Goal: Information Seeking & Learning: Learn about a topic

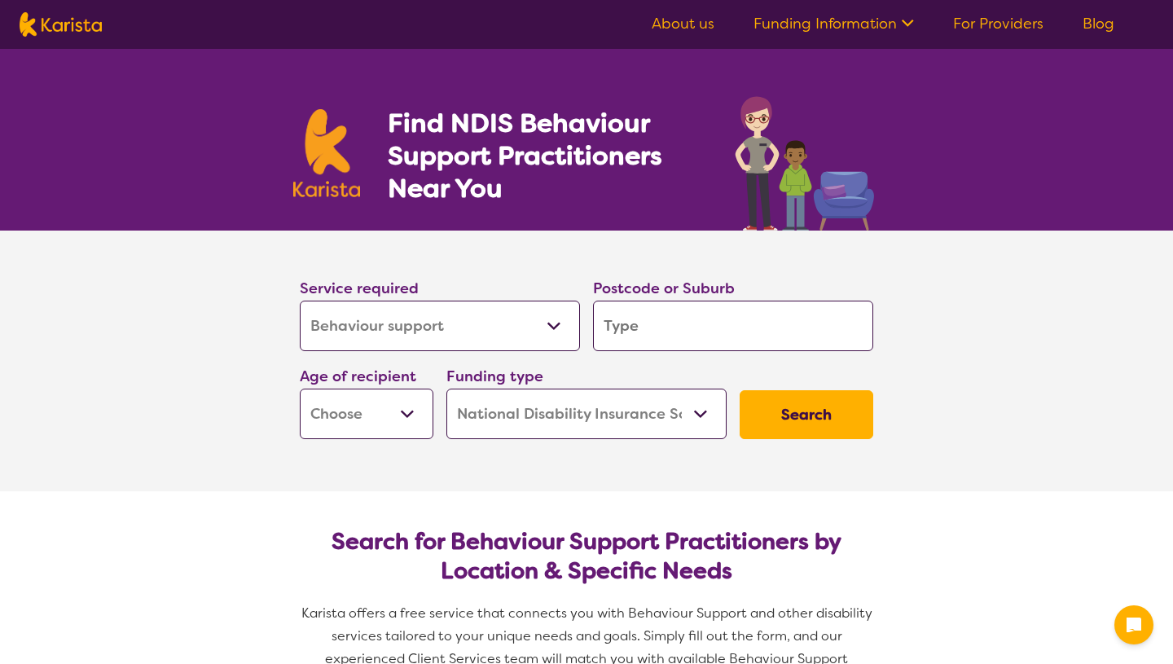
select select "Behaviour support"
select select "NDIS"
select select "Behaviour support"
select select "NDIS"
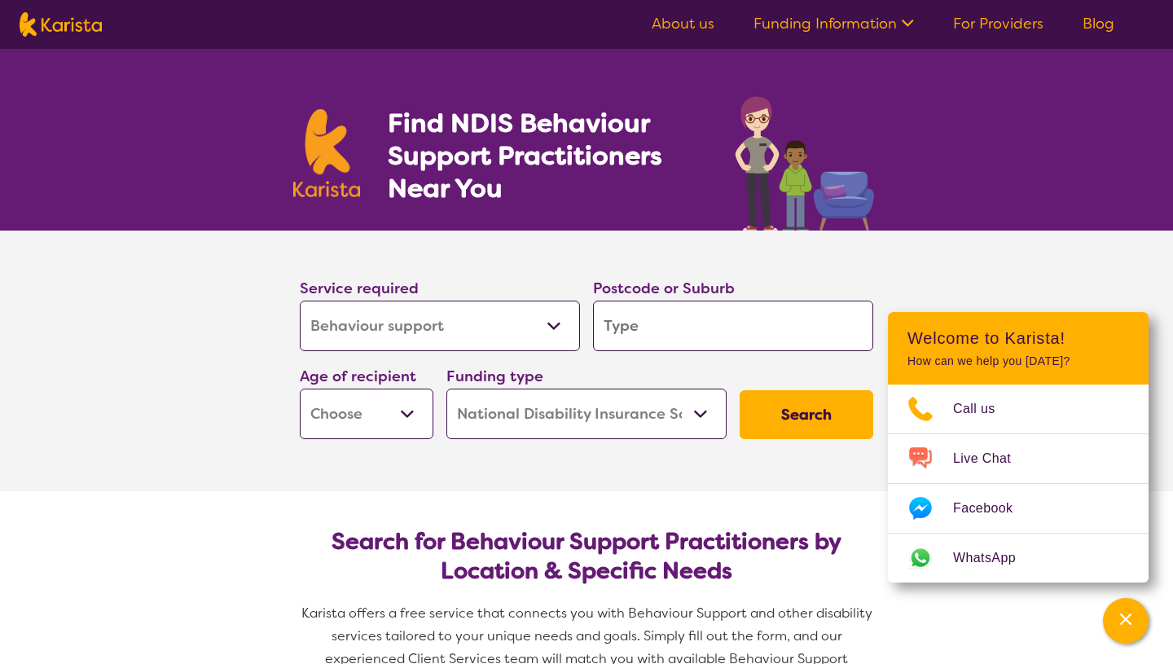
click at [600, 335] on input "search" at bounding box center [733, 325] width 280 height 50
type input "3"
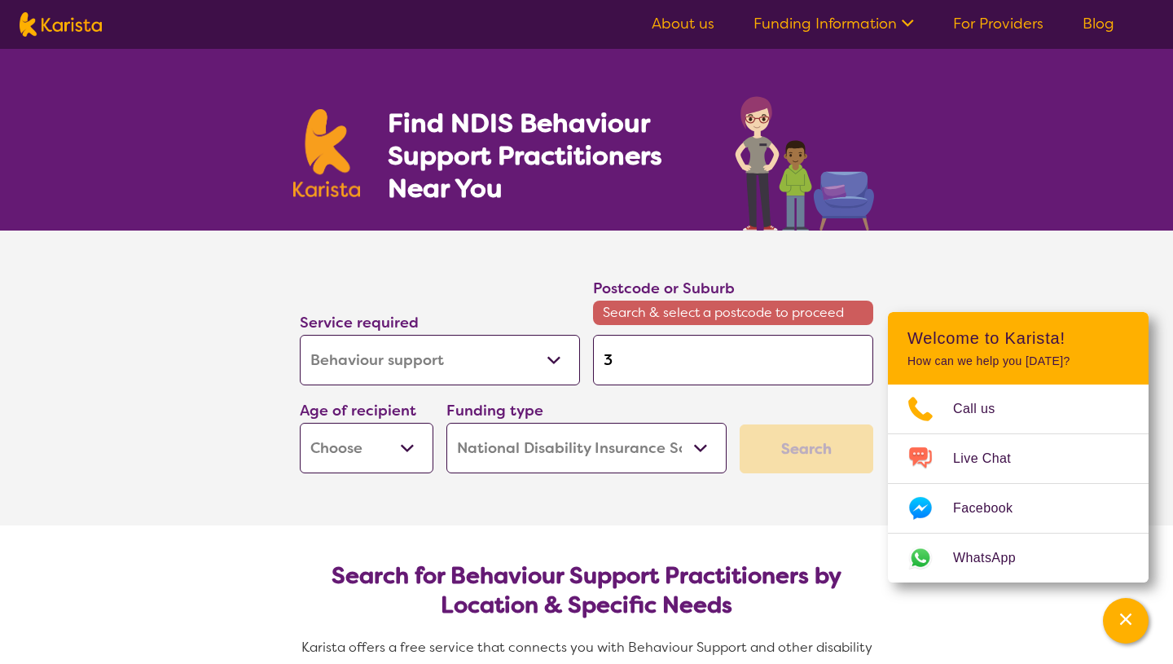
type input "36"
type input "369"
type input "3690"
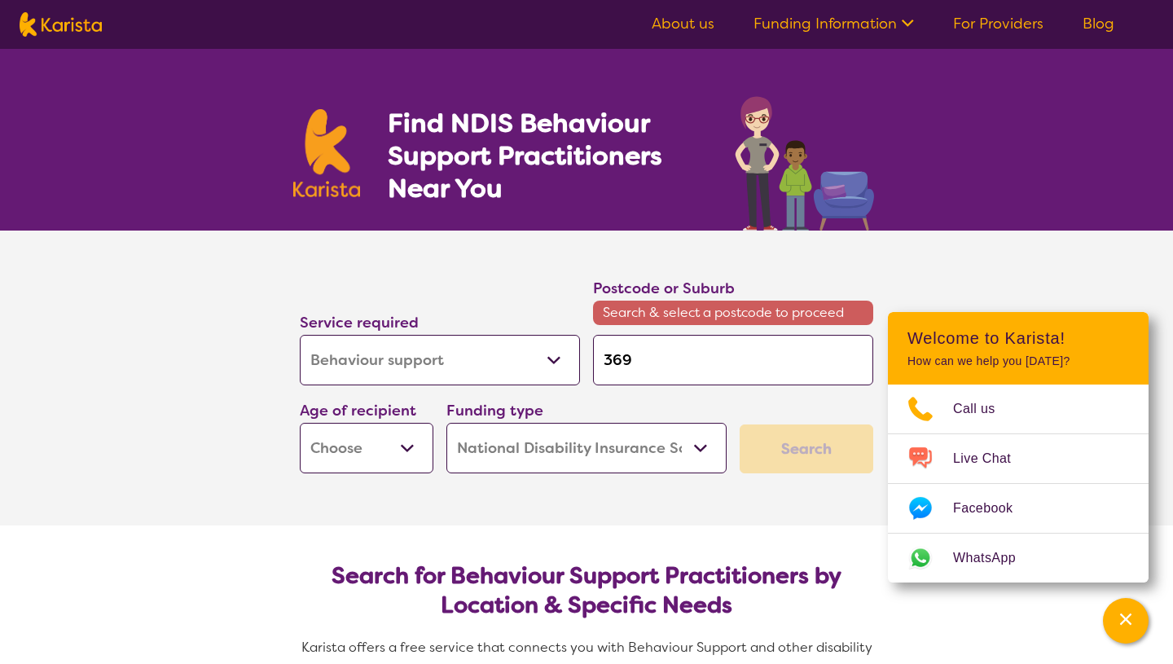
type input "3690"
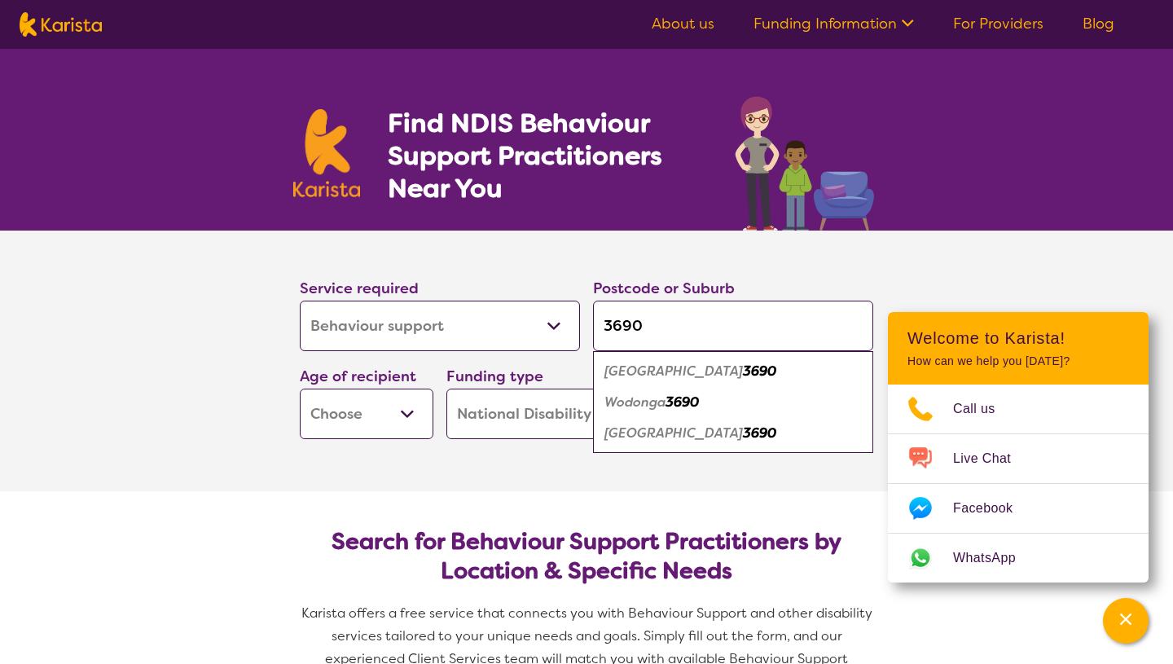
type input "3690"
click at [404, 409] on select "Early Childhood - 0 to 9 Child - 10 to 11 Adolescent - 12 to 17 Adult - 18 to 6…" at bounding box center [367, 413] width 134 height 50
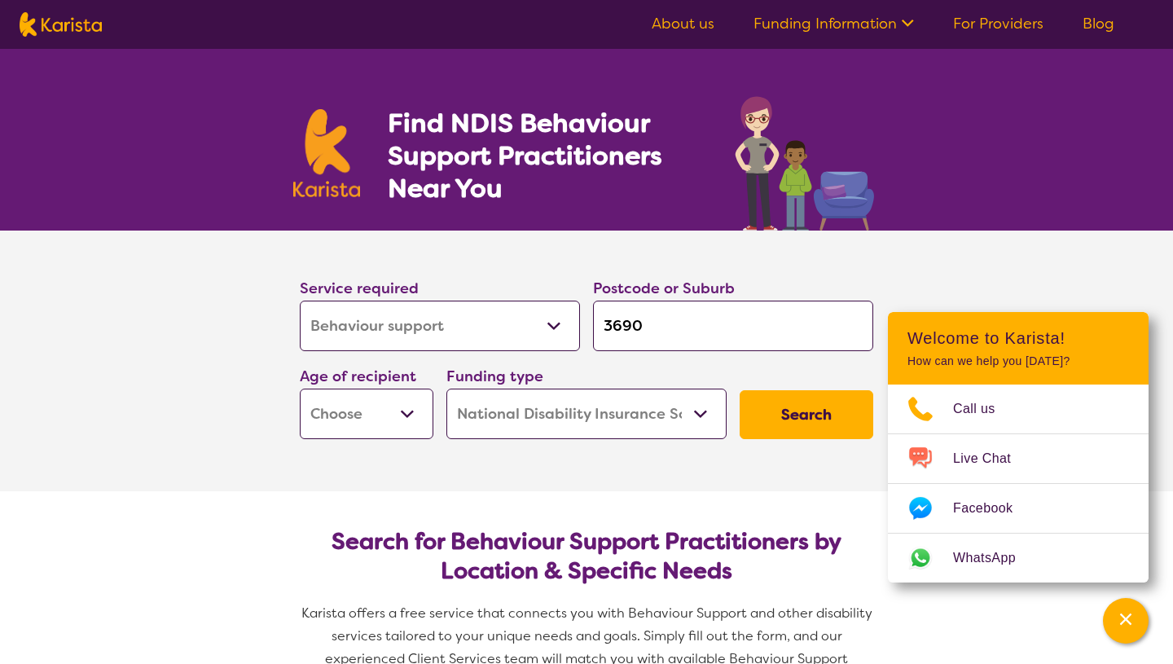
select select "EC"
click at [479, 424] on select "Home Care Package (HCP) National Disability Insurance Scheme (NDIS) I don't know" at bounding box center [586, 413] width 280 height 50
select select "i-don-t-know"
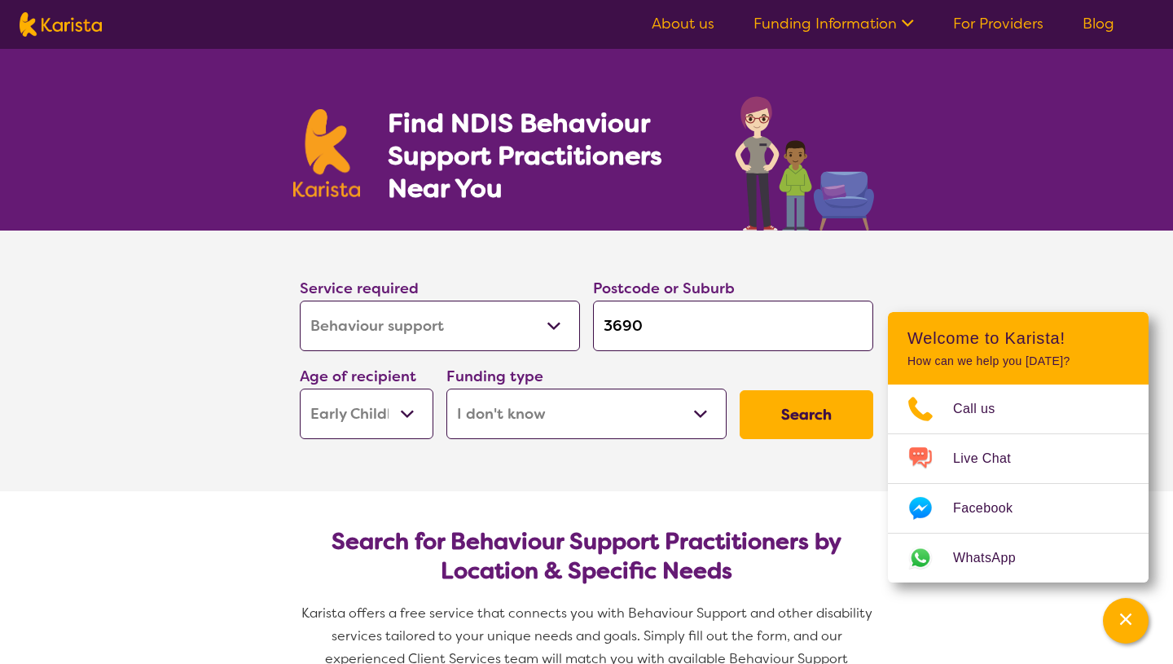
click at [541, 310] on select "Allied Health Assistant Assessment ([MEDICAL_DATA] or [MEDICAL_DATA]) Behaviour…" at bounding box center [440, 325] width 280 height 50
click at [745, 419] on button "Search" at bounding box center [806, 414] width 134 height 49
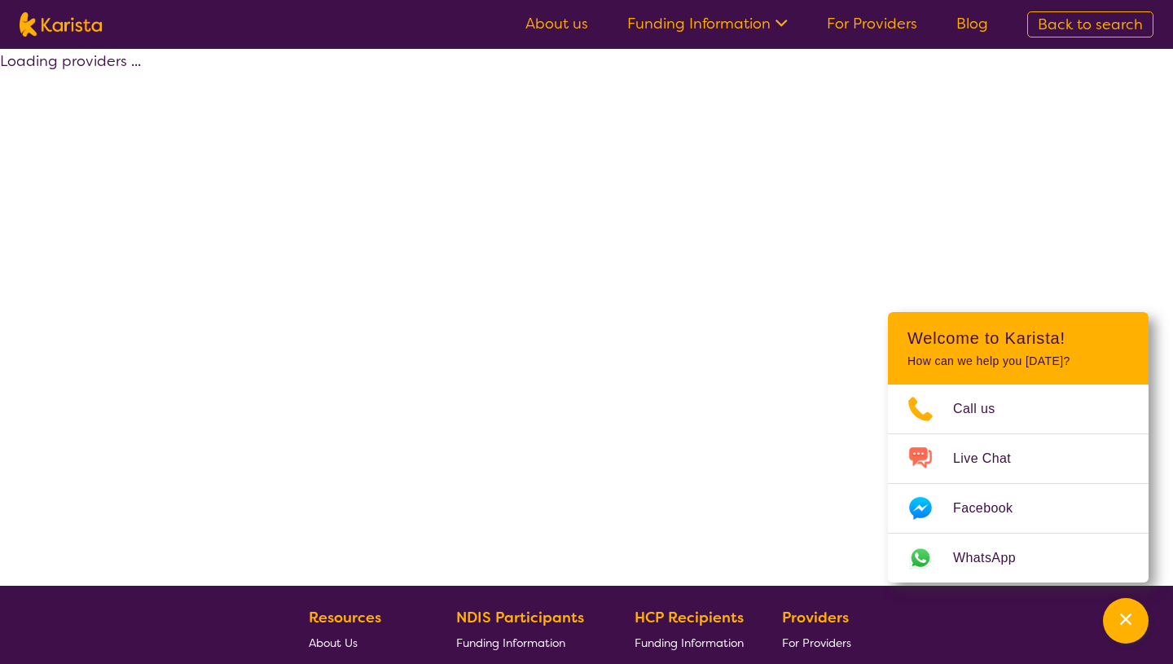
select select "Behaviour support"
select select "EC"
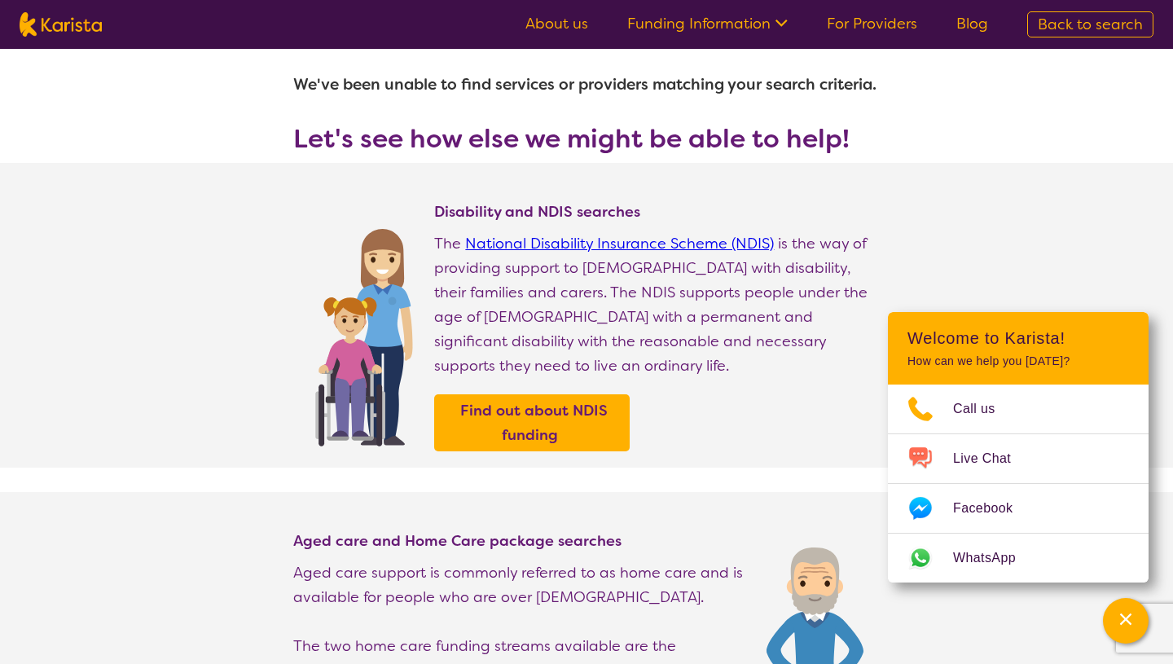
scroll to position [41, 0]
